Goal: Find specific page/section: Find specific page/section

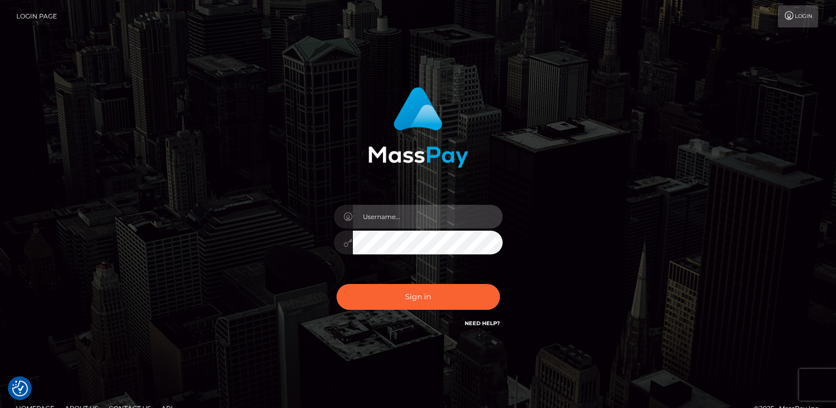
type input "ts2.es"
click at [397, 311] on div "Sign in Need Help?" at bounding box center [418, 301] width 185 height 47
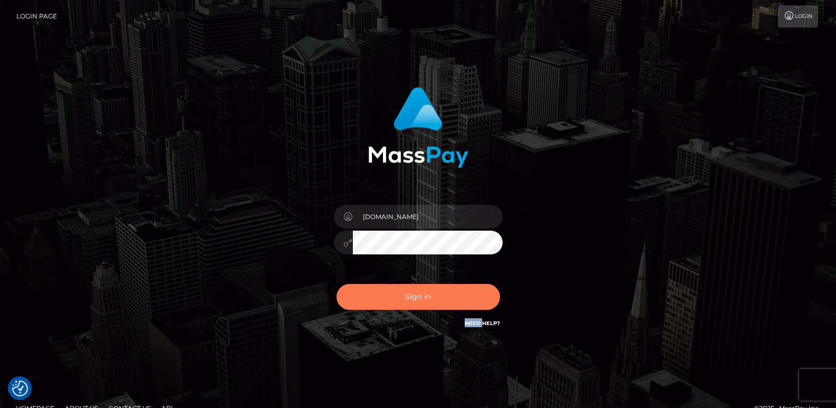
click at [395, 299] on button "Sign in" at bounding box center [419, 297] width 164 height 26
type input "[DOMAIN_NAME]"
click at [418, 303] on button "Sign in" at bounding box center [419, 297] width 164 height 26
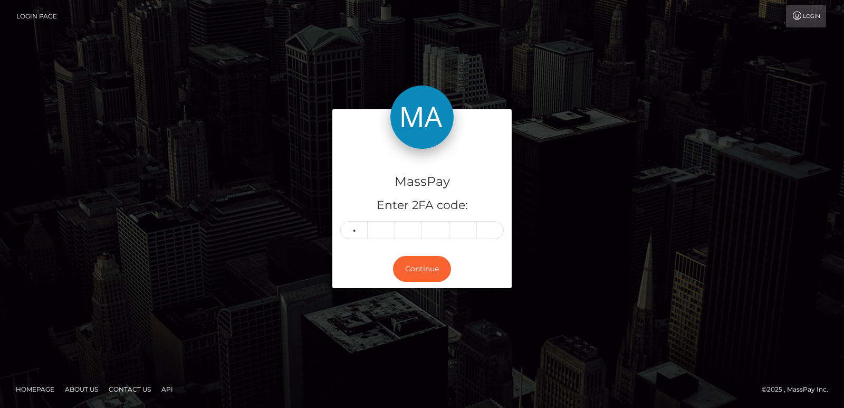
type input "3"
type input "7"
type input "9"
type input "2"
type input "9"
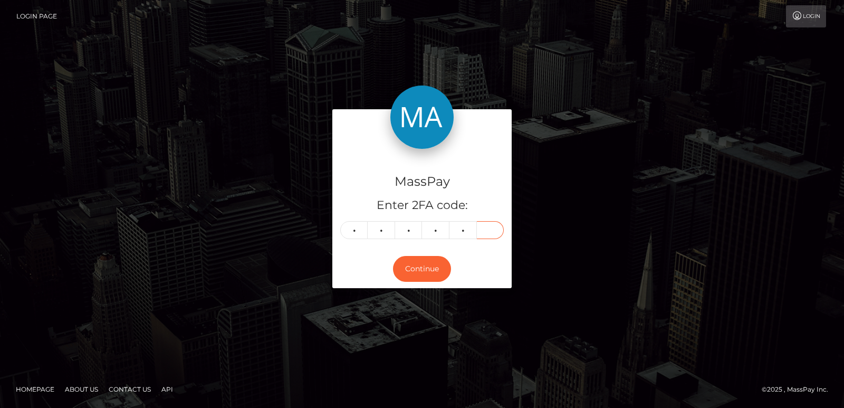
type input "5"
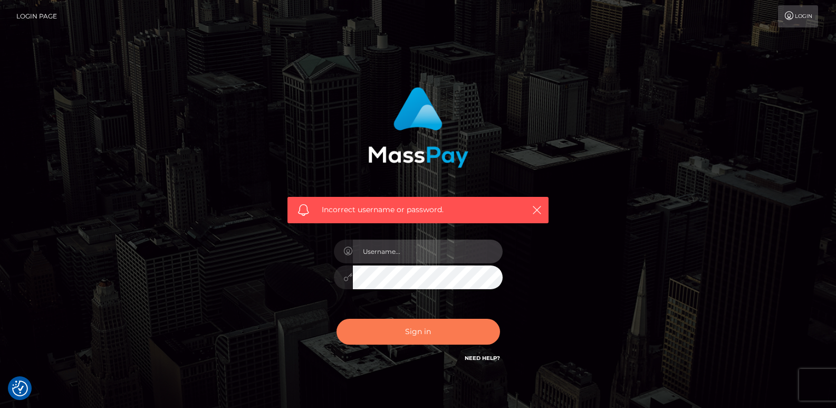
type input "ts2.es"
click at [457, 342] on button "Sign in" at bounding box center [419, 332] width 164 height 26
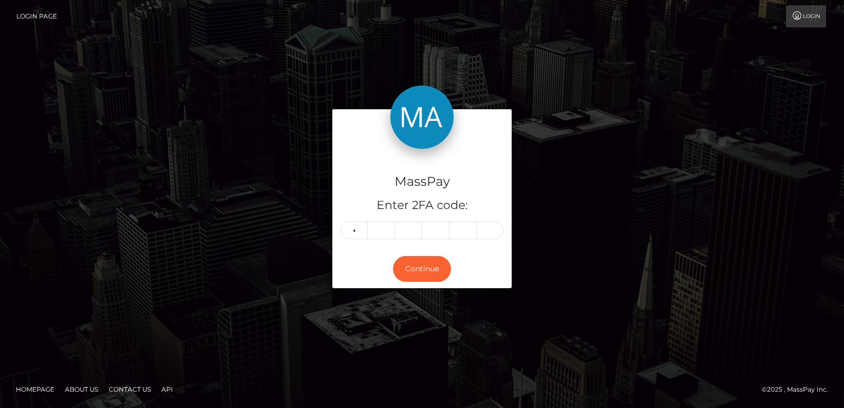
type input "3"
type input "7"
type input "9"
type input "2"
type input "9"
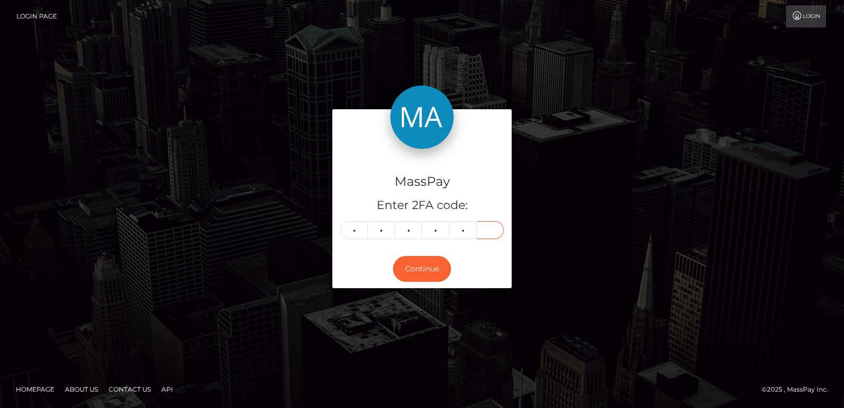
type input "5"
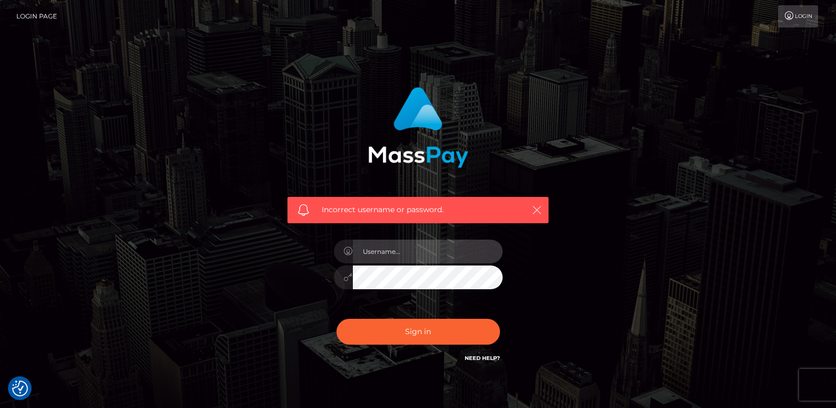
type input "[DOMAIN_NAME]"
click at [538, 209] on icon "button" at bounding box center [537, 210] width 11 height 11
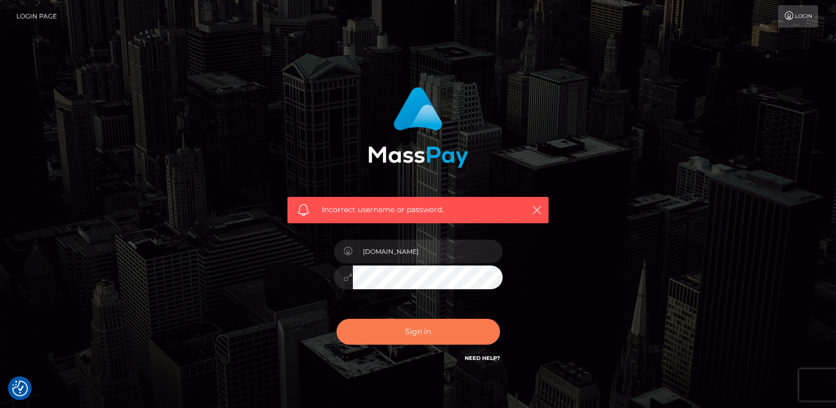
click at [434, 326] on button "Sign in" at bounding box center [419, 332] width 164 height 26
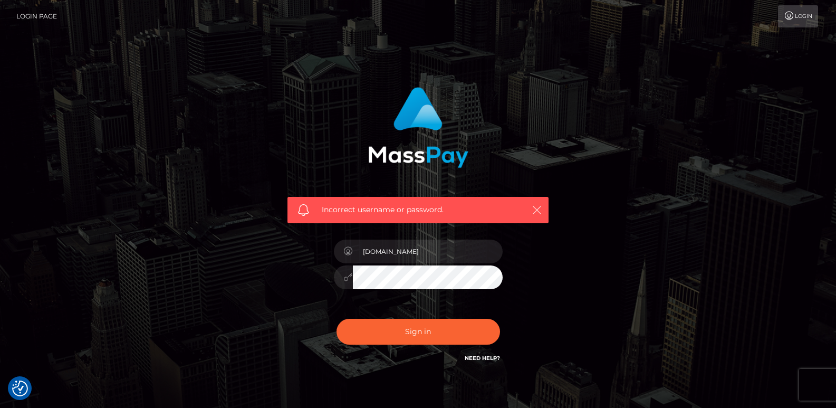
click at [538, 208] on icon "button" at bounding box center [537, 210] width 11 height 11
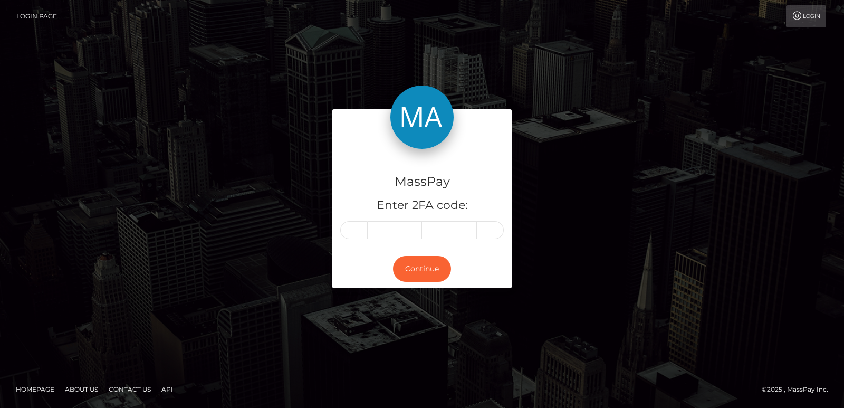
click at [538, 208] on div "MassPay Enter 2FA code: Continue" at bounding box center [422, 203] width 602 height 189
click at [339, 220] on div "MassPay Enter 2FA code:" at bounding box center [421, 199] width 179 height 101
click at [350, 230] on input "text" at bounding box center [353, 230] width 27 height 18
type input "1"
type input "3"
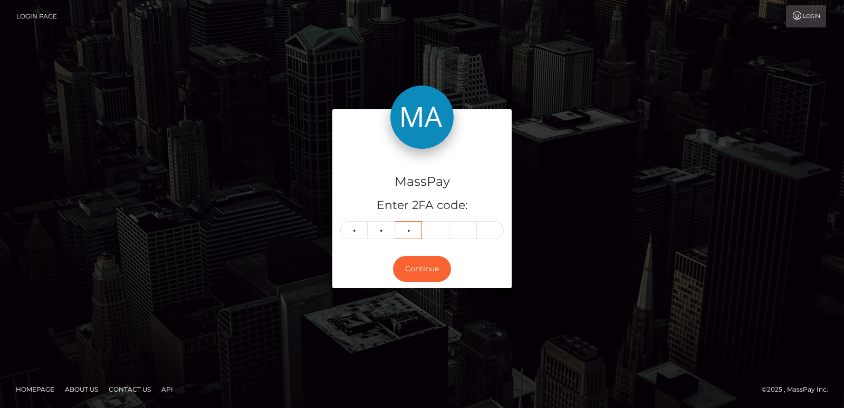
type input "0"
type input "4"
type input "6"
type input "3"
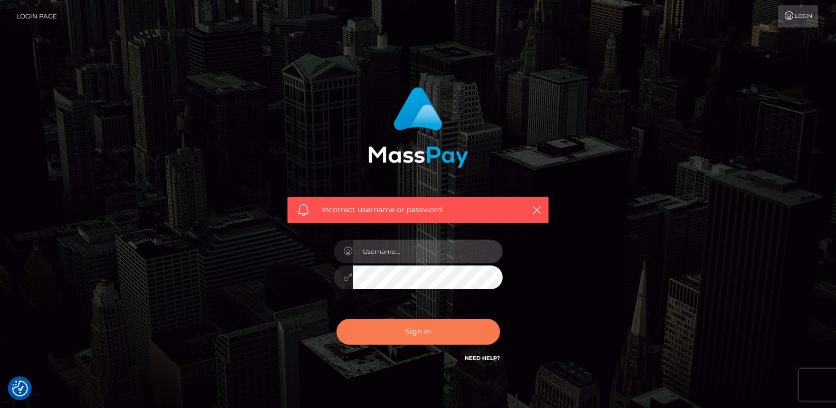
type input "[DOMAIN_NAME]"
click at [425, 336] on button "Sign in" at bounding box center [419, 332] width 164 height 26
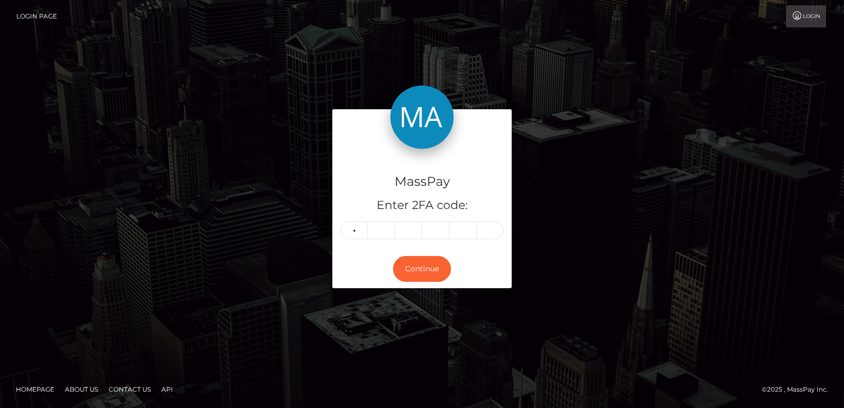
type input "5"
type input "8"
type input "9"
type input "4"
type input "6"
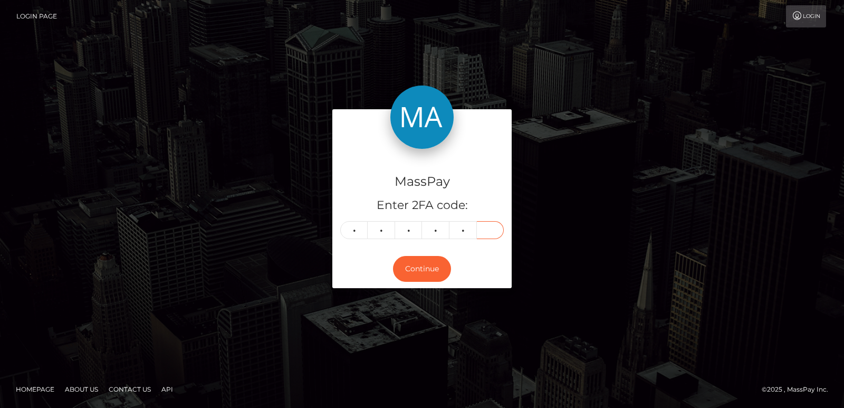
type input "3"
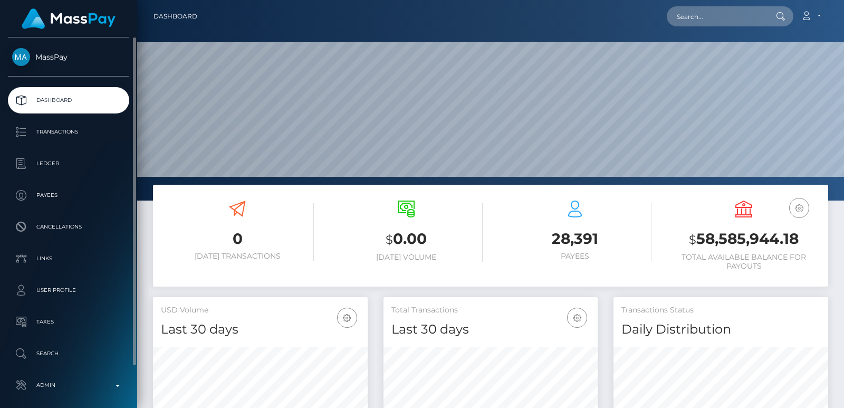
scroll to position [187, 214]
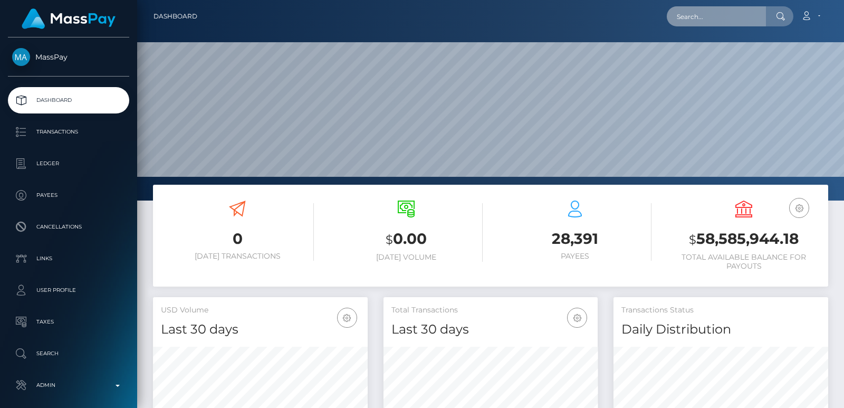
click at [695, 12] on input "text" at bounding box center [716, 16] width 99 height 20
paste input "[EMAIL_ADDRESS][DOMAIN_NAME]"
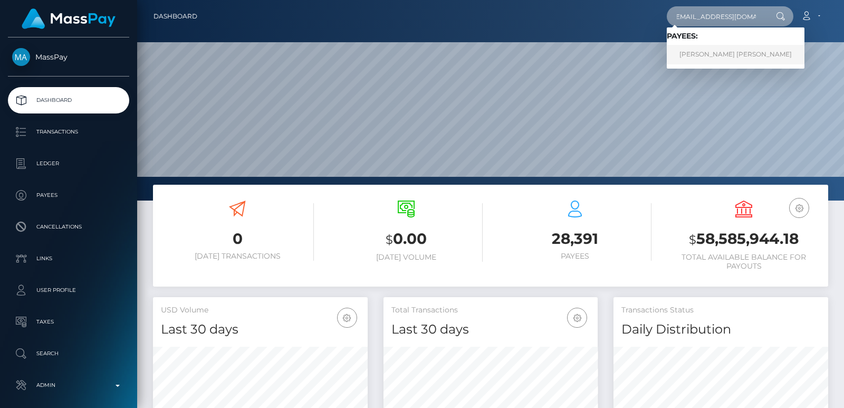
type input "rumledum@hotmail.com"
click at [729, 60] on link "NICKLAS OLIVER JENSEN" at bounding box center [736, 55] width 138 height 20
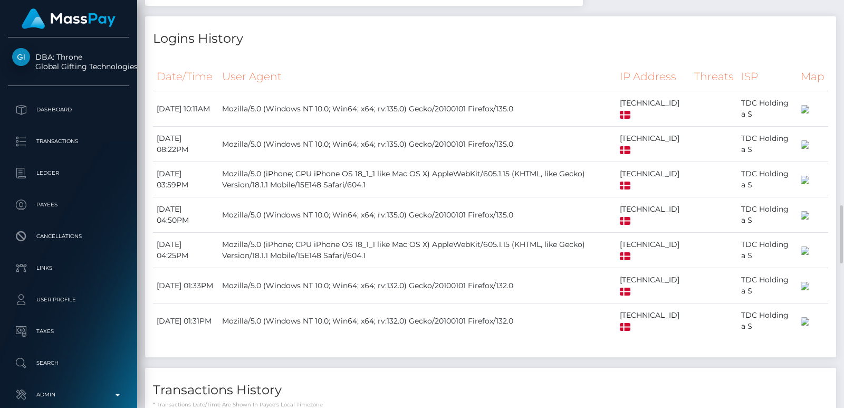
scroll to position [1346, 0]
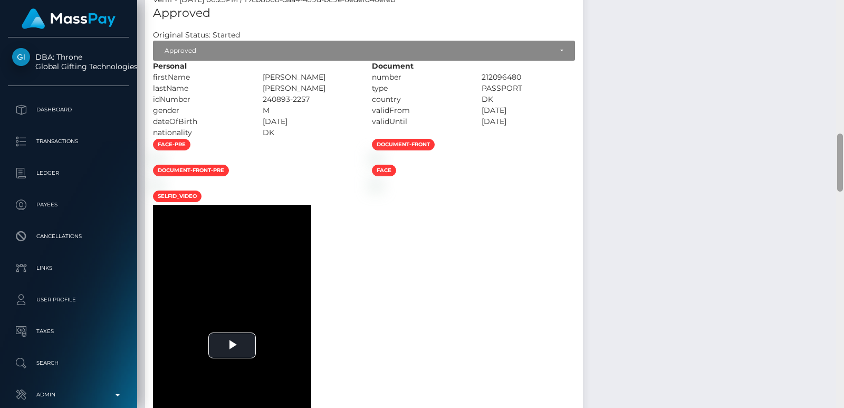
click at [839, 109] on div at bounding box center [840, 204] width 8 height 408
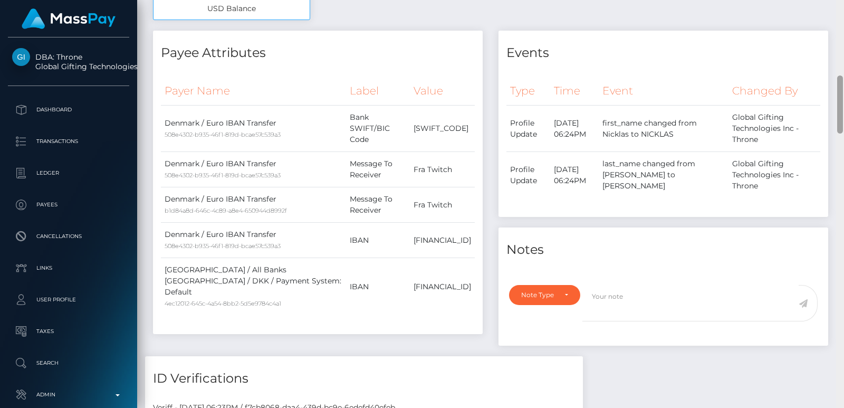
click at [839, 109] on div at bounding box center [840, 104] width 6 height 58
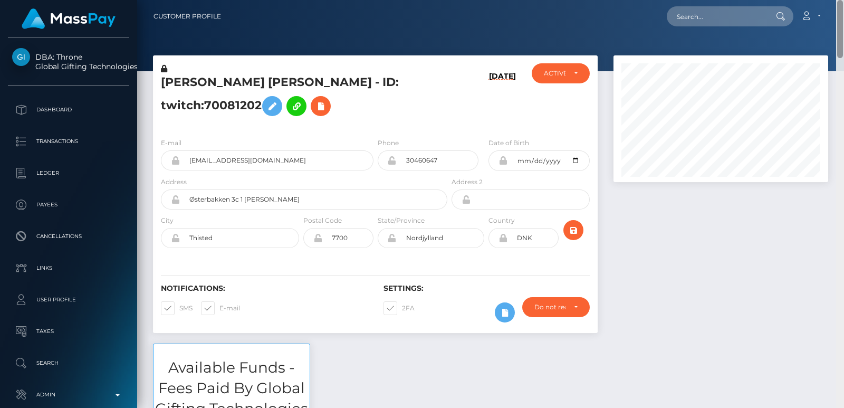
click at [839, 13] on div "Customer Profile Loading... Loading..." at bounding box center [490, 204] width 707 height 408
click at [175, 74] on h5 "NICKLAS OLIVER JENSEN - ID: twitch:70081202" at bounding box center [301, 97] width 281 height 47
copy h5 "NICKLAS"
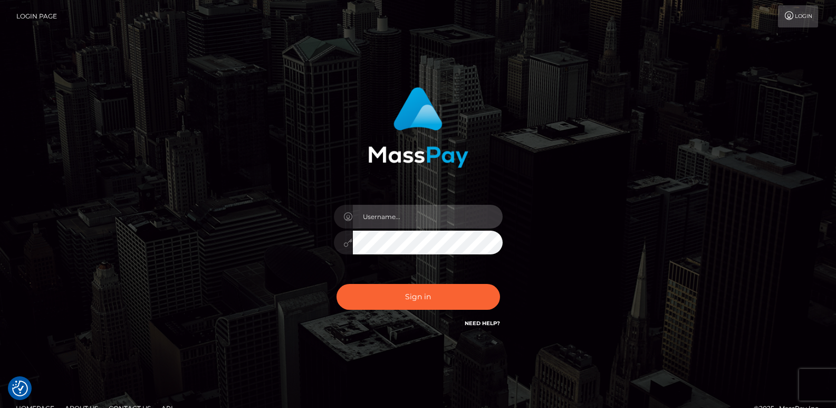
type input "ts2.es"
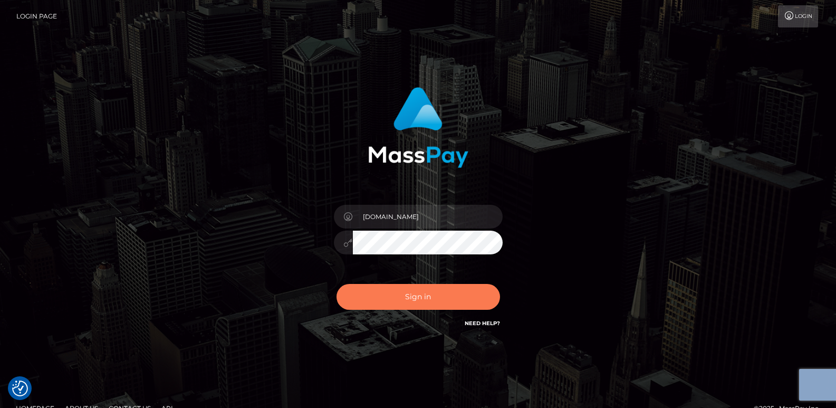
drag, startPoint x: 408, startPoint y: 275, endPoint x: 402, endPoint y: 291, distance: 16.9
click at [402, 291] on div "ts2.es Sign in" at bounding box center [418, 208] width 277 height 258
click at [402, 291] on button "Sign in" at bounding box center [419, 297] width 164 height 26
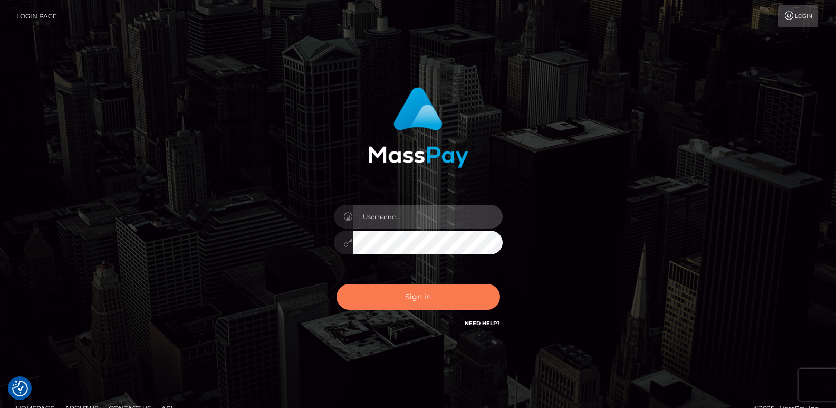
type input "[DOMAIN_NAME]"
click at [400, 300] on button "Sign in" at bounding box center [419, 297] width 164 height 26
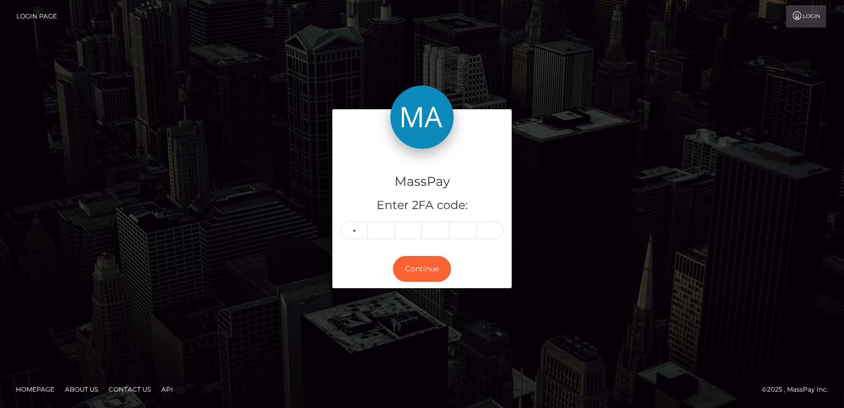
type input "3"
type input "4"
type input "3"
type input "7"
type input "3"
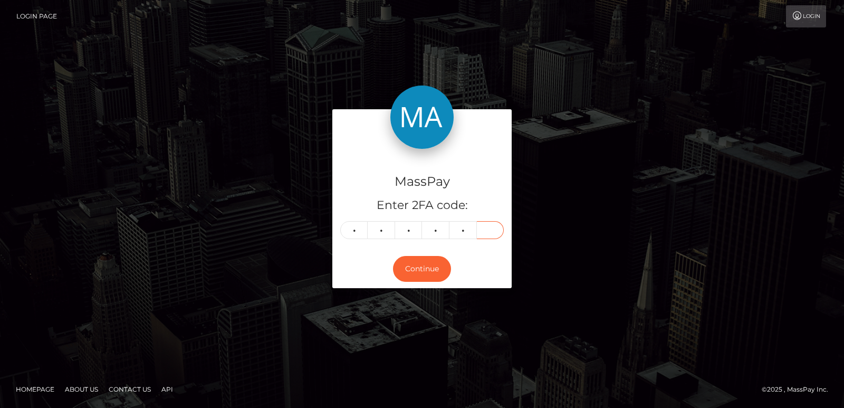
type input "1"
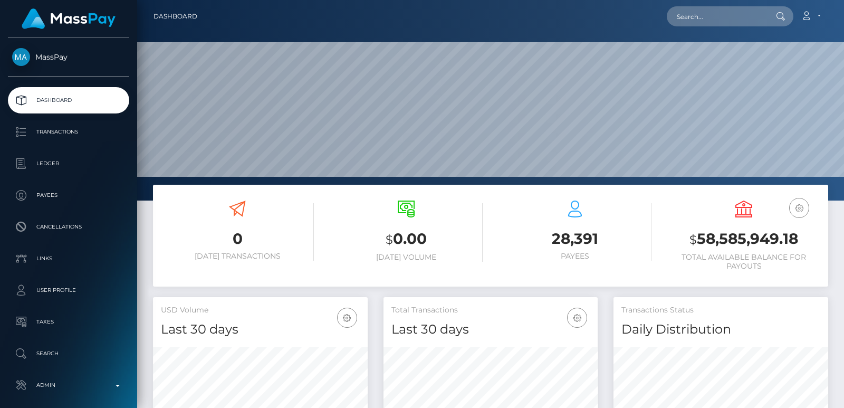
scroll to position [314, 214]
click at [670, 20] on input "text" at bounding box center [716, 16] width 99 height 20
paste input "laurahennessy96@hotmail.com"
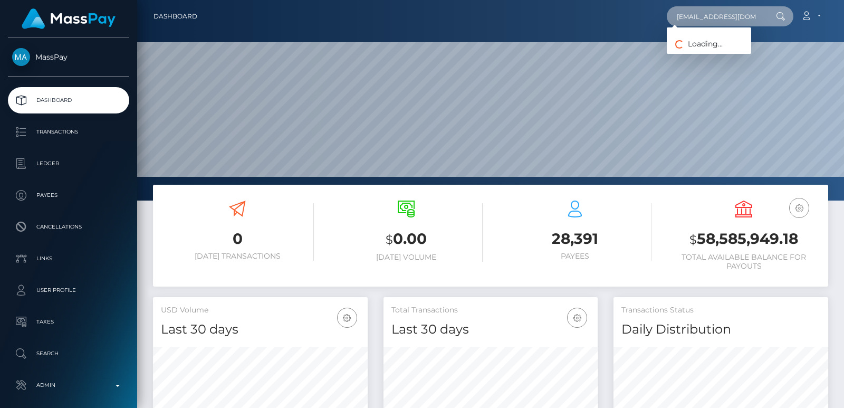
scroll to position [0, 23]
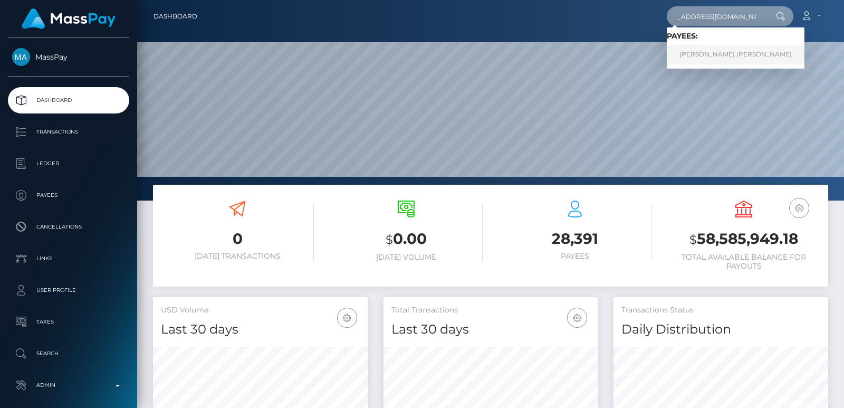
type input "laurahennessy96@hotmail.com"
click at [696, 57] on link "LAURA KIRSTY HENNESSY" at bounding box center [736, 55] width 138 height 20
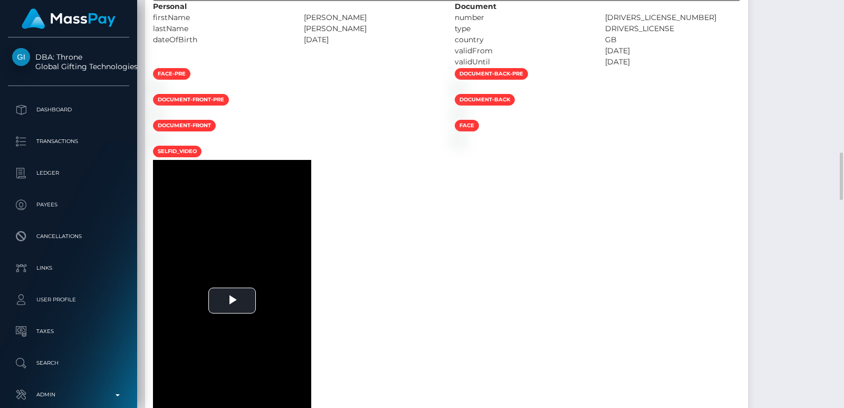
scroll to position [1092, 0]
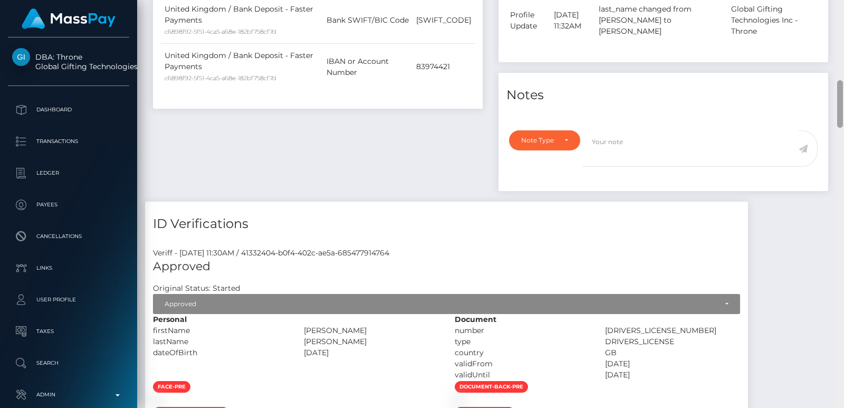
click at [839, 121] on div at bounding box center [840, 204] width 8 height 408
click at [839, 121] on div at bounding box center [840, 103] width 6 height 47
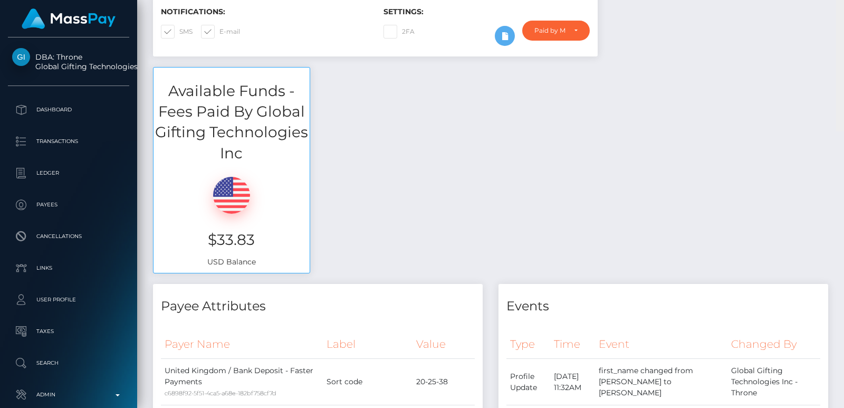
click at [841, 30] on div "Customer Profile Loading... Loading..." at bounding box center [490, 204] width 707 height 408
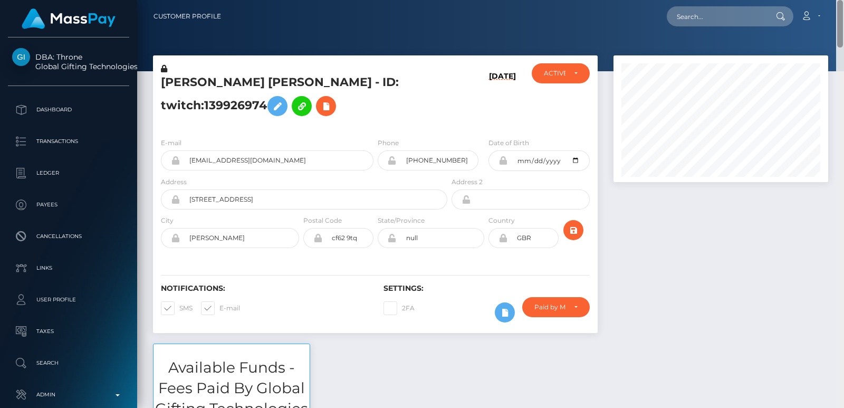
click at [841, 30] on nav "Customer Profile Loading... Loading... Account" at bounding box center [490, 16] width 707 height 33
click at [186, 80] on h5 "LAURA KIRSTY HENNESSY - ID: twitch:139926974" at bounding box center [301, 97] width 281 height 47
copy h5 "LAURA"
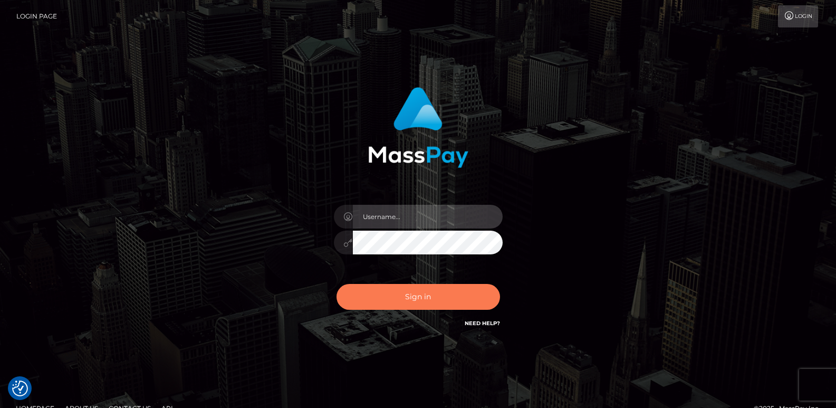
type input "ts2.es"
click at [423, 296] on button "Sign in" at bounding box center [419, 297] width 164 height 26
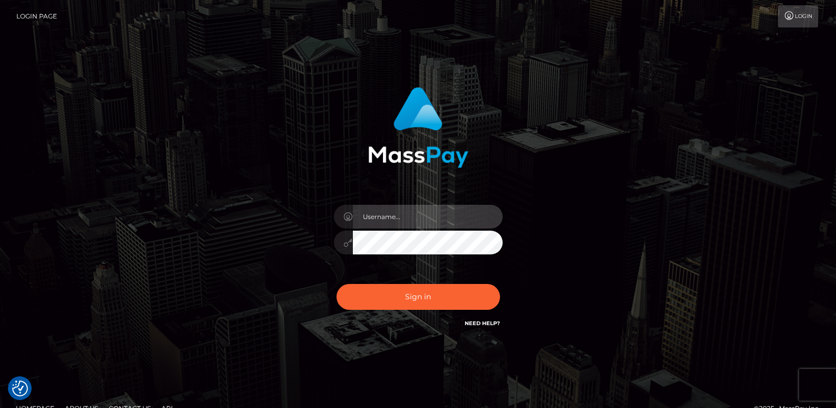
type input "ts2.es"
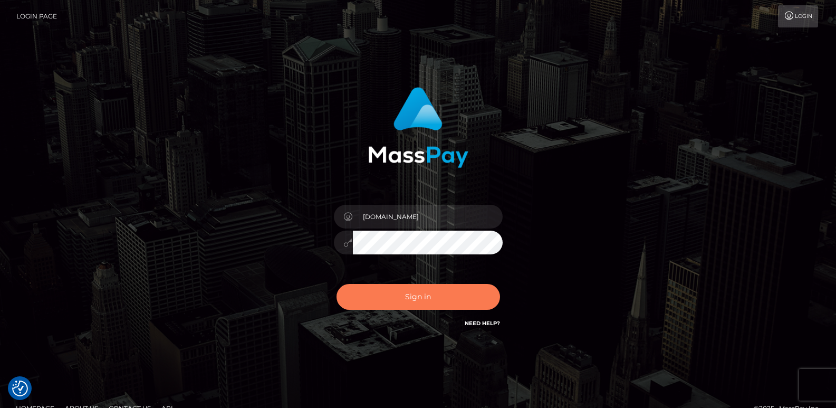
click at [423, 296] on button "Sign in" at bounding box center [419, 297] width 164 height 26
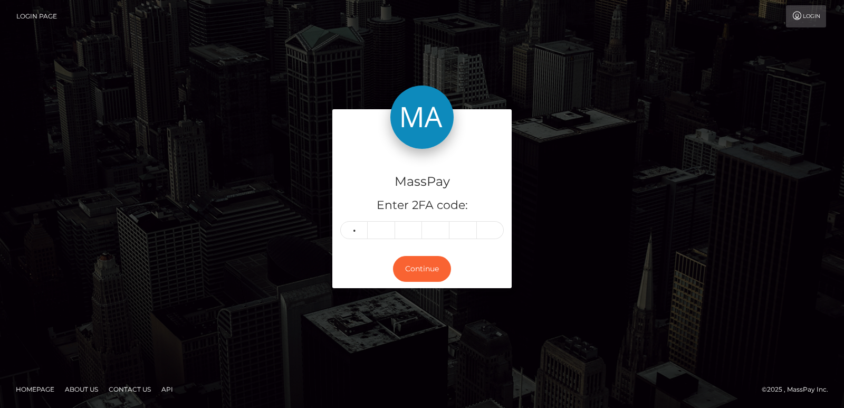
type input "0"
type input "5"
type input "7"
type input "9"
type input "4"
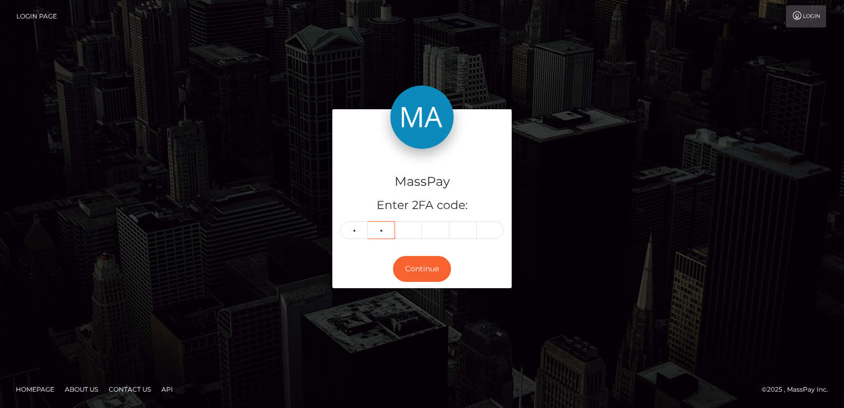
type input "1"
type input "4"
type input "1"
type input "4"
type input "3"
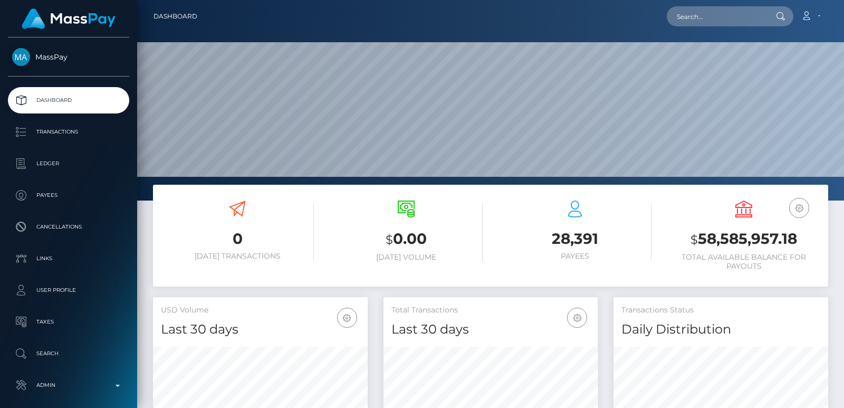
scroll to position [187, 214]
click at [704, 15] on input "text" at bounding box center [716, 16] width 99 height 20
paste input "[EMAIL_ADDRESS][DOMAIN_NAME]"
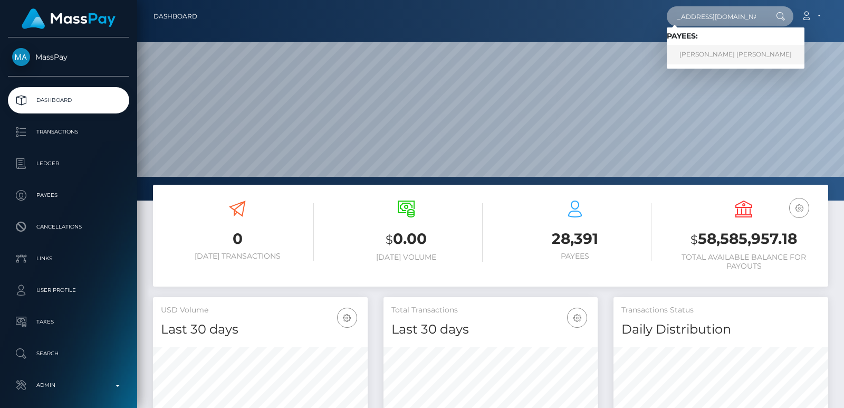
type input "[EMAIL_ADDRESS][DOMAIN_NAME]"
click at [710, 54] on link "[PERSON_NAME] [PERSON_NAME]" at bounding box center [736, 55] width 138 height 20
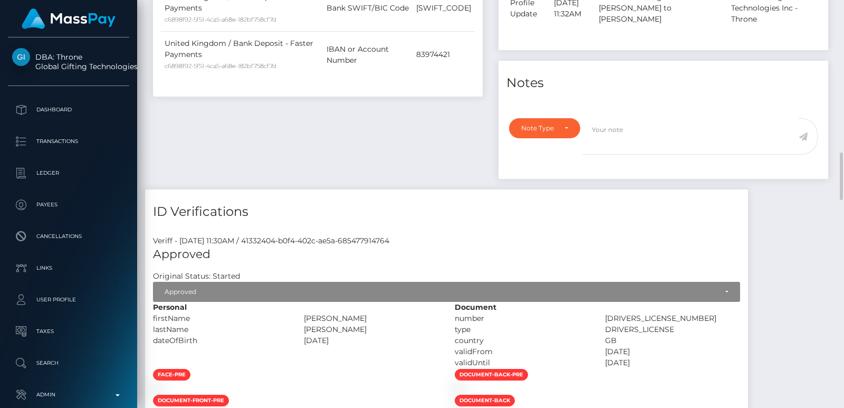
scroll to position [760, 0]
